Goal: Information Seeking & Learning: Learn about a topic

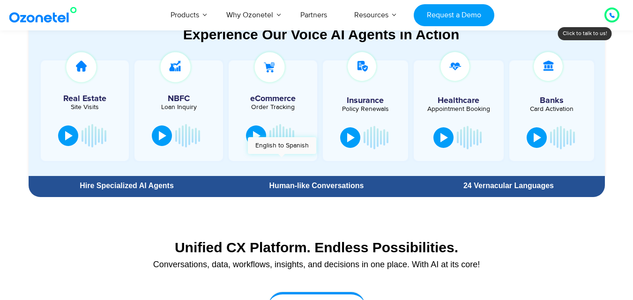
scroll to position [543, 0]
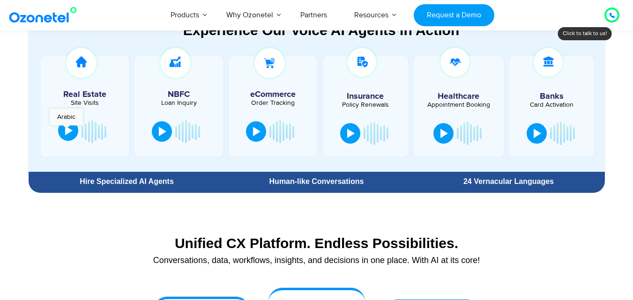
click at [66, 130] on div at bounding box center [68, 130] width 7 height 9
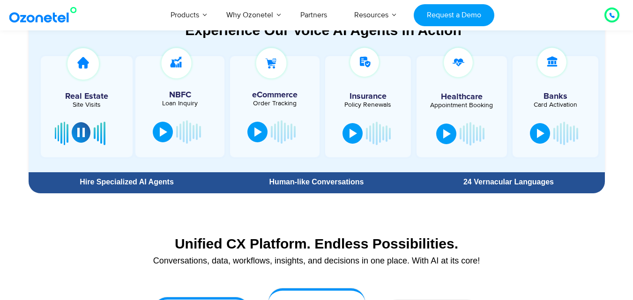
click at [75, 133] on button at bounding box center [81, 132] width 19 height 21
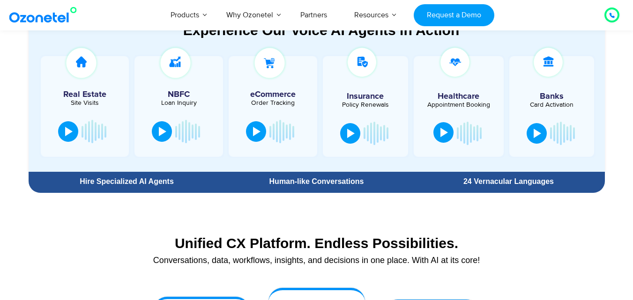
click at [442, 131] on div at bounding box center [443, 132] width 7 height 9
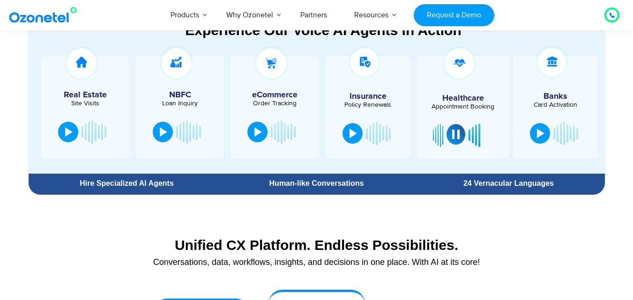
click at [455, 135] on div at bounding box center [455, 134] width 7 height 9
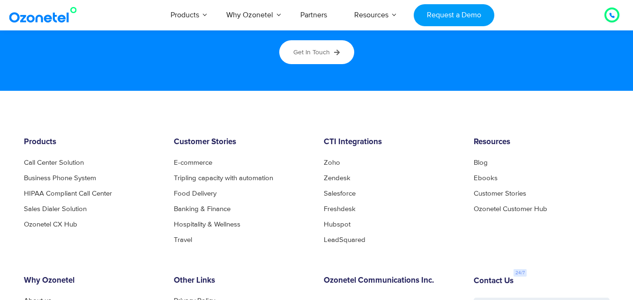
scroll to position [5029, 0]
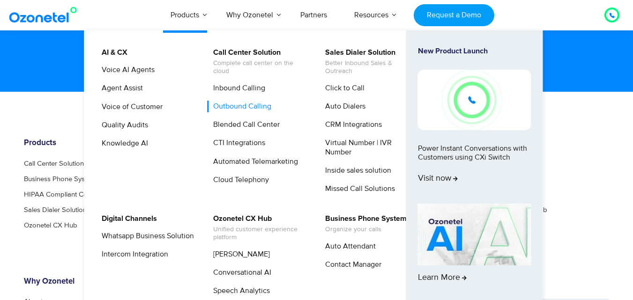
click at [255, 103] on link "Outbound Calling" at bounding box center [240, 107] width 66 height 12
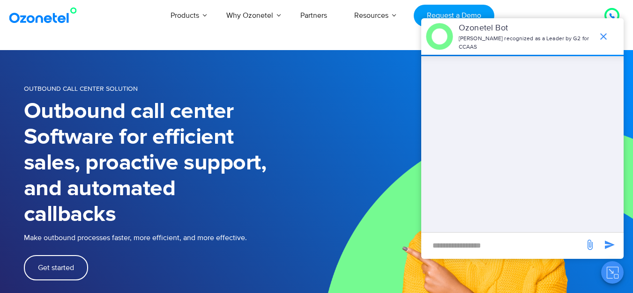
click at [186, 151] on h1 "Outbound call center Software for efficient sales, proactive support, and autom…" at bounding box center [170, 163] width 293 height 129
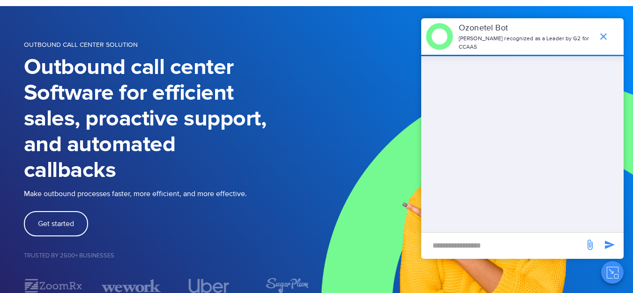
scroll to position [44, 0]
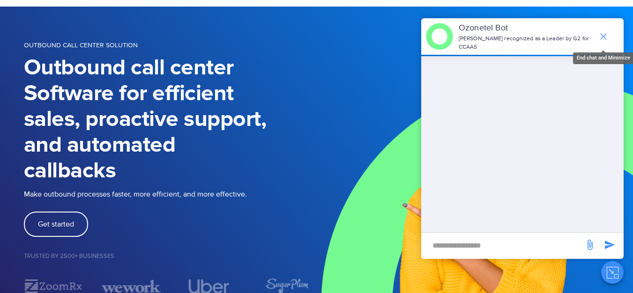
click at [607, 32] on icon "end chat or minimize" at bounding box center [603, 36] width 11 height 11
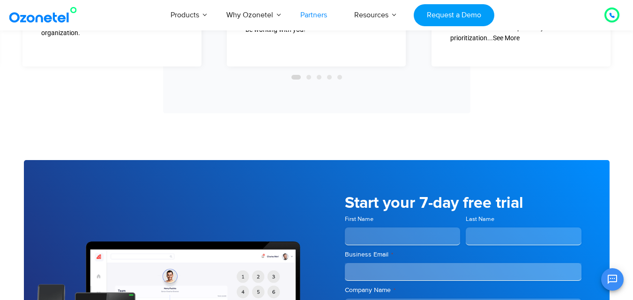
scroll to position [2184, 0]
